Goal: Complete application form

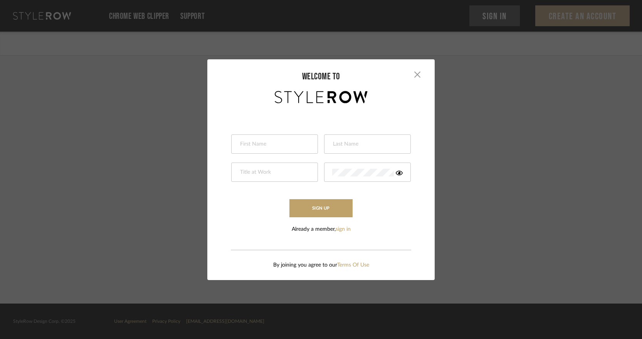
click at [265, 139] on div at bounding box center [274, 143] width 87 height 19
type input "[PERSON_NAME]"
click at [339, 149] on div at bounding box center [367, 143] width 87 height 19
type input "[PERSON_NAME]"
click at [285, 177] on div at bounding box center [274, 172] width 87 height 19
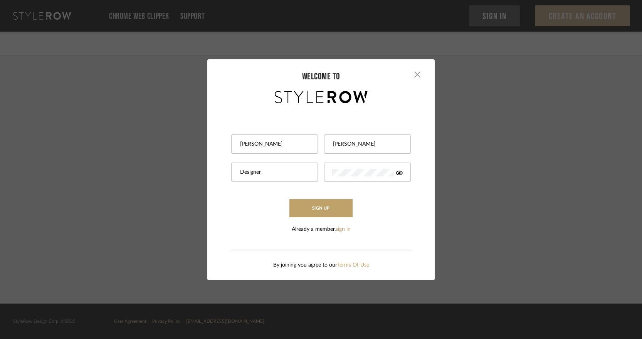
type input "Designer"
click at [345, 180] on div at bounding box center [367, 172] width 87 height 19
click at [397, 176] on div at bounding box center [367, 172] width 87 height 19
click at [325, 206] on button "Sign Up" at bounding box center [320, 208] width 63 height 18
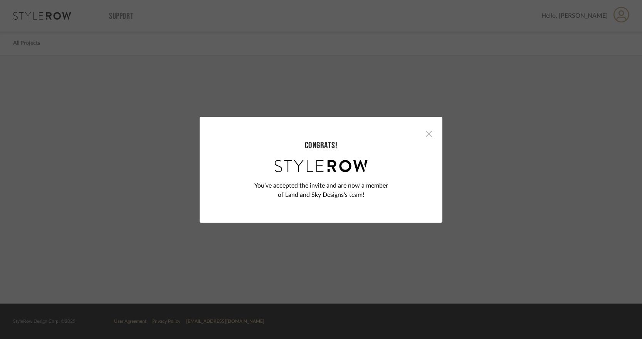
click at [426, 137] on span "button" at bounding box center [428, 133] width 15 height 15
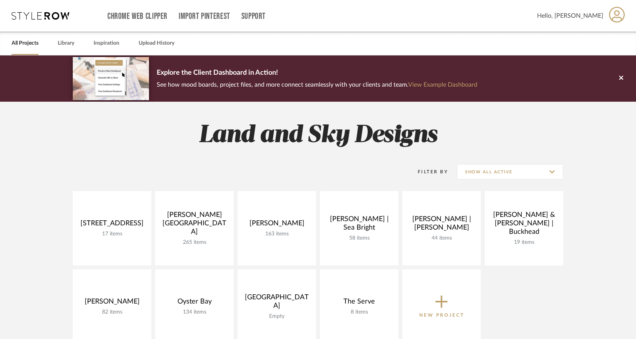
click at [54, 15] on icon at bounding box center [41, 16] width 58 height 8
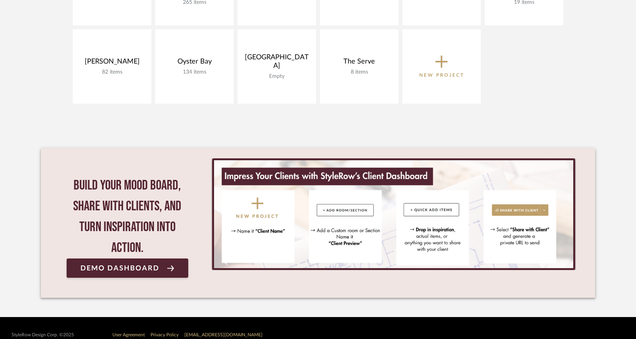
scroll to position [253, 0]
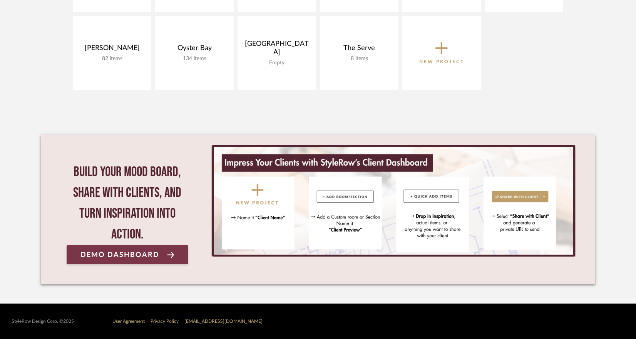
click at [147, 249] on link "Demo Dashboard" at bounding box center [128, 254] width 122 height 19
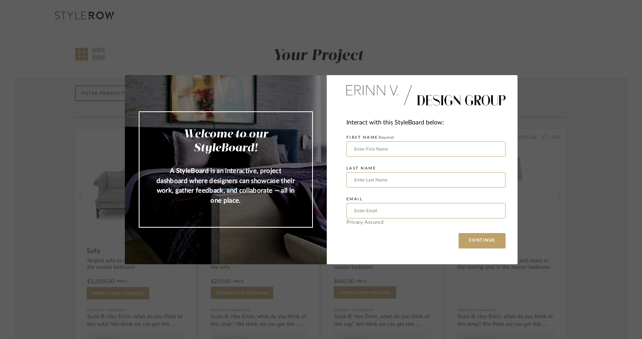
click at [391, 64] on div "Welcome to our StyleBoard! A StyleBoard is an interactive, project dashboard wh…" at bounding box center [321, 169] width 642 height 339
click at [373, 150] on input "text" at bounding box center [425, 148] width 159 height 15
type input "[PERSON_NAME]"
click at [384, 212] on input "text" at bounding box center [425, 210] width 159 height 15
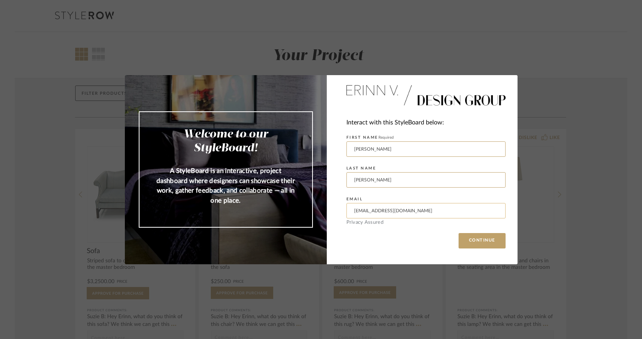
type input "brook@landandskydesign.com"
click at [458, 233] on button "CONTINUE" at bounding box center [481, 240] width 47 height 15
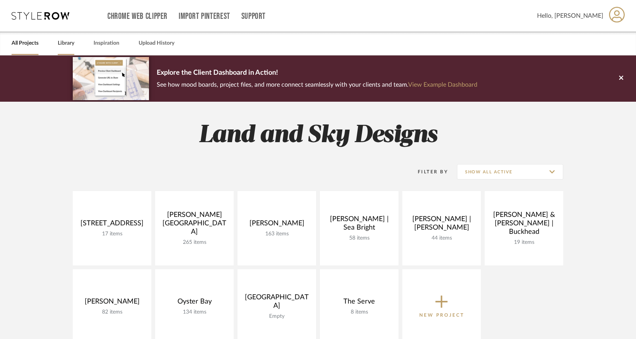
click at [72, 43] on link "Library" at bounding box center [66, 43] width 17 height 10
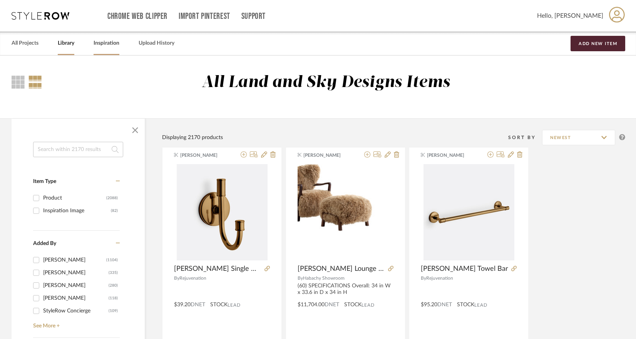
click at [108, 42] on link "Inspiration" at bounding box center [107, 43] width 26 height 10
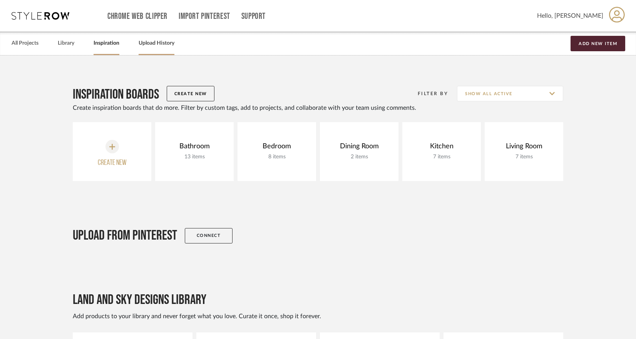
click at [159, 46] on link "Upload History" at bounding box center [157, 43] width 36 height 10
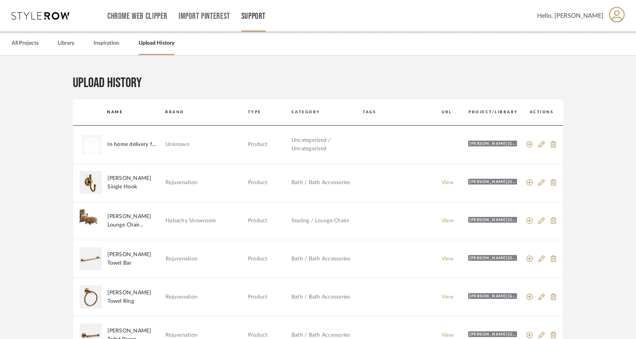
click at [247, 15] on link "Support" at bounding box center [253, 16] width 24 height 7
click at [261, 32] on span "Resource Center" at bounding box center [270, 31] width 44 height 7
